Goal: Information Seeking & Learning: Learn about a topic

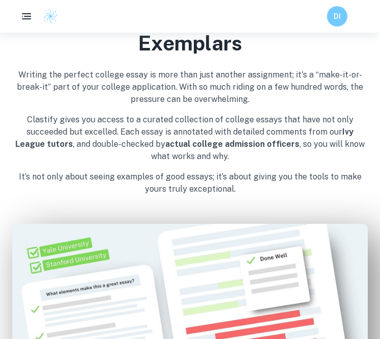
scroll to position [456, 0]
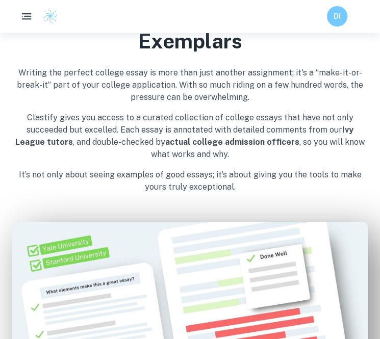
click at [28, 18] on icon "button" at bounding box center [26, 16] width 13 height 13
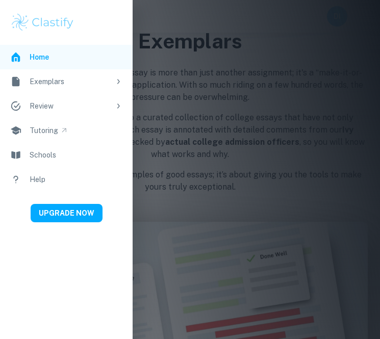
click at [69, 83] on div "Exemplars" at bounding box center [70, 81] width 81 height 11
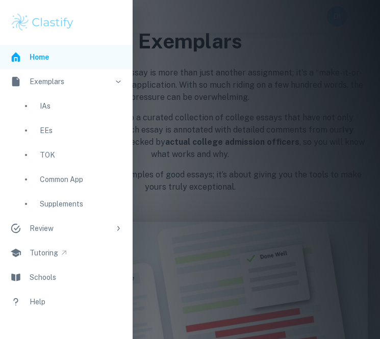
click at [56, 129] on div "EEs" at bounding box center [81, 130] width 83 height 11
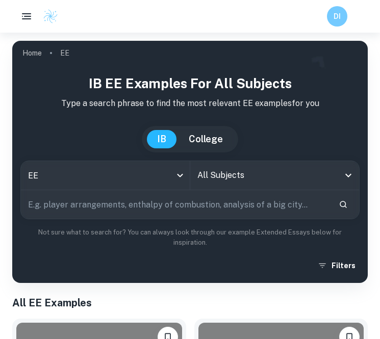
click at [210, 171] on input "All Subjects" at bounding box center [267, 175] width 145 height 19
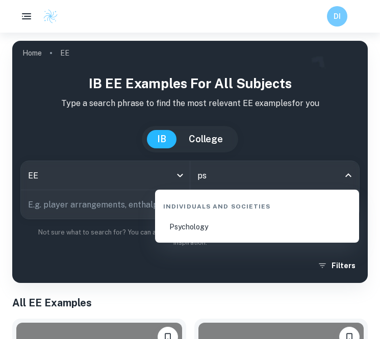
click at [195, 224] on li "Psychology" at bounding box center [257, 226] width 196 height 23
type input "Psychology"
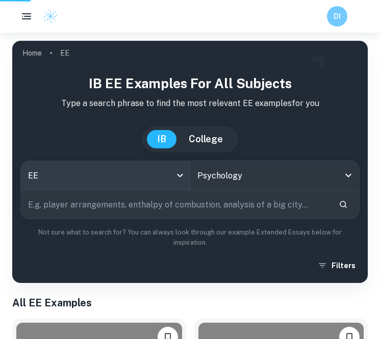
scroll to position [101, 0]
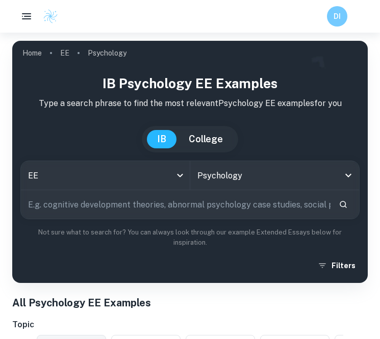
click at [199, 210] on input "text" at bounding box center [176, 204] width 310 height 29
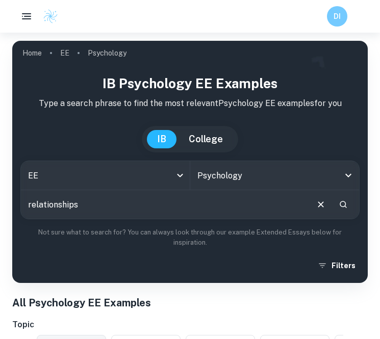
type input "relationships"
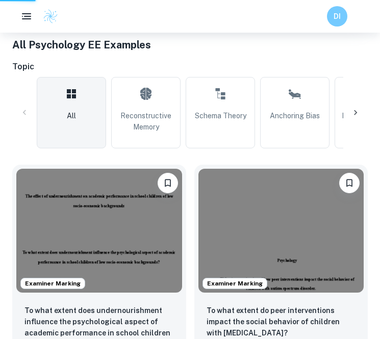
scroll to position [263, 0]
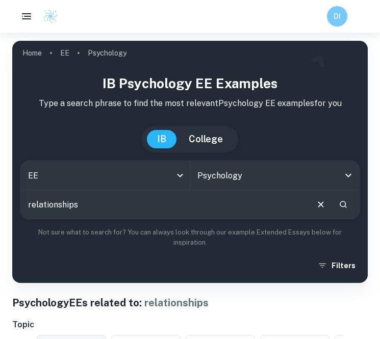
click at [132, 218] on input "relationships" at bounding box center [164, 204] width 286 height 29
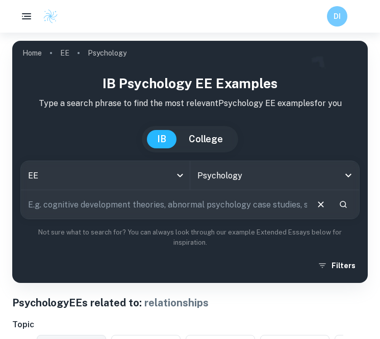
type input "w"
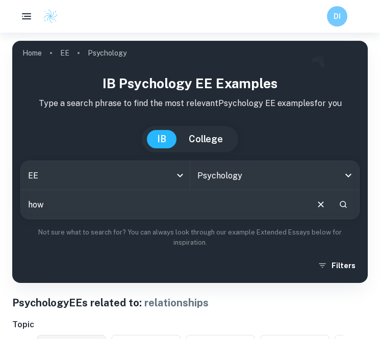
type input "how"
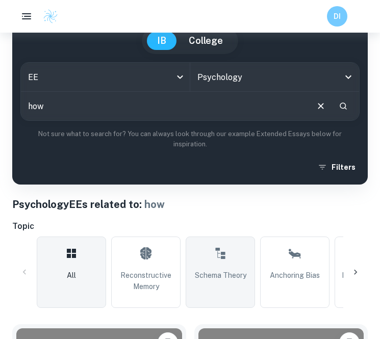
scroll to position [99, 0]
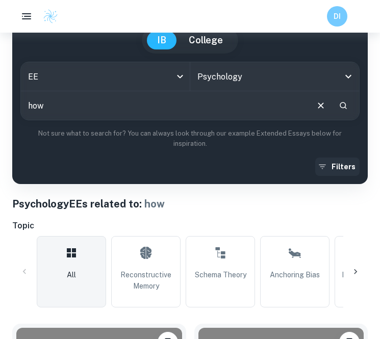
click at [325, 173] on button "Filters" at bounding box center [337, 167] width 44 height 18
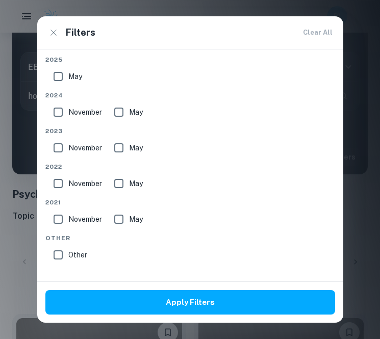
scroll to position [117, 0]
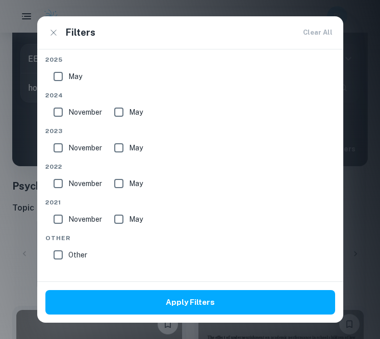
click at [352, 44] on div "Filters Clear All Grade A B C D E Criteria Session [DATE] [DATE] [DATE] May [DA…" at bounding box center [190, 169] width 380 height 339
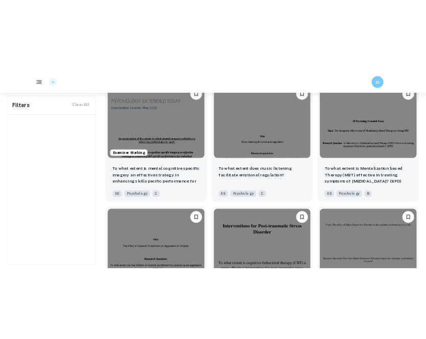
scroll to position [3425, 0]
